Goal: Navigation & Orientation: Find specific page/section

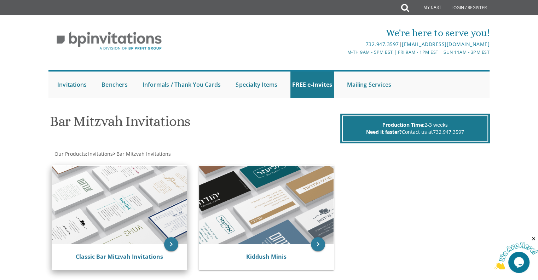
click at [125, 197] on img at bounding box center [119, 205] width 135 height 79
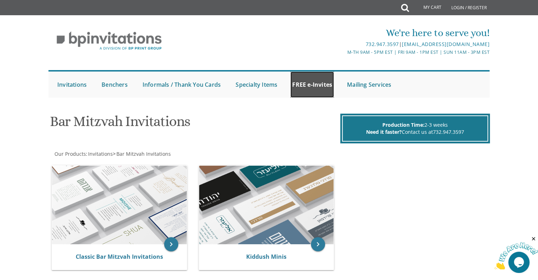
click at [311, 85] on link "FREE e-Invites" at bounding box center [313, 84] width 44 height 26
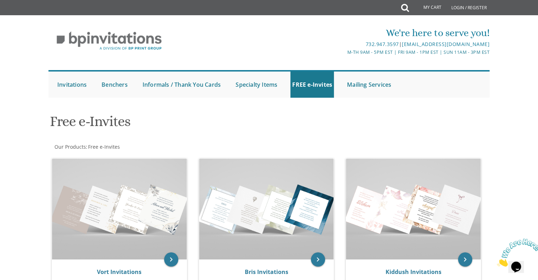
click at [197, 122] on h1 "Free e-Invites" at bounding box center [194, 124] width 289 height 21
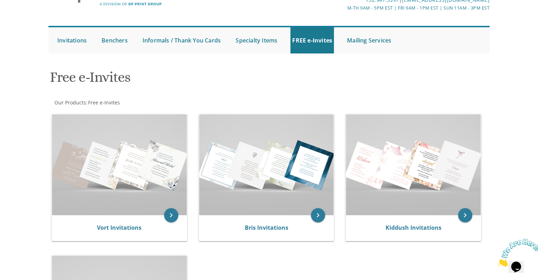
scroll to position [42, 0]
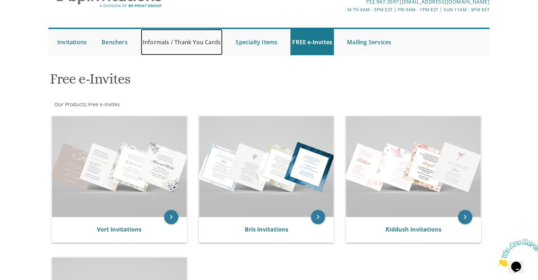
click at [188, 48] on link "Informals / Thank You Cards" at bounding box center [182, 42] width 82 height 26
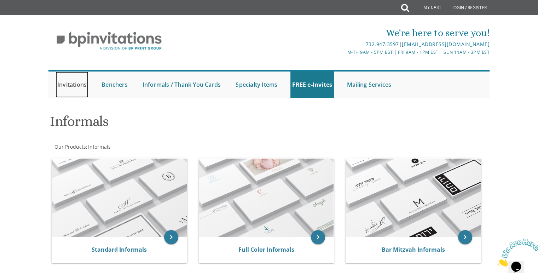
click at [71, 81] on link "Invitations" at bounding box center [72, 84] width 33 height 26
